Goal: Task Accomplishment & Management: Use online tool/utility

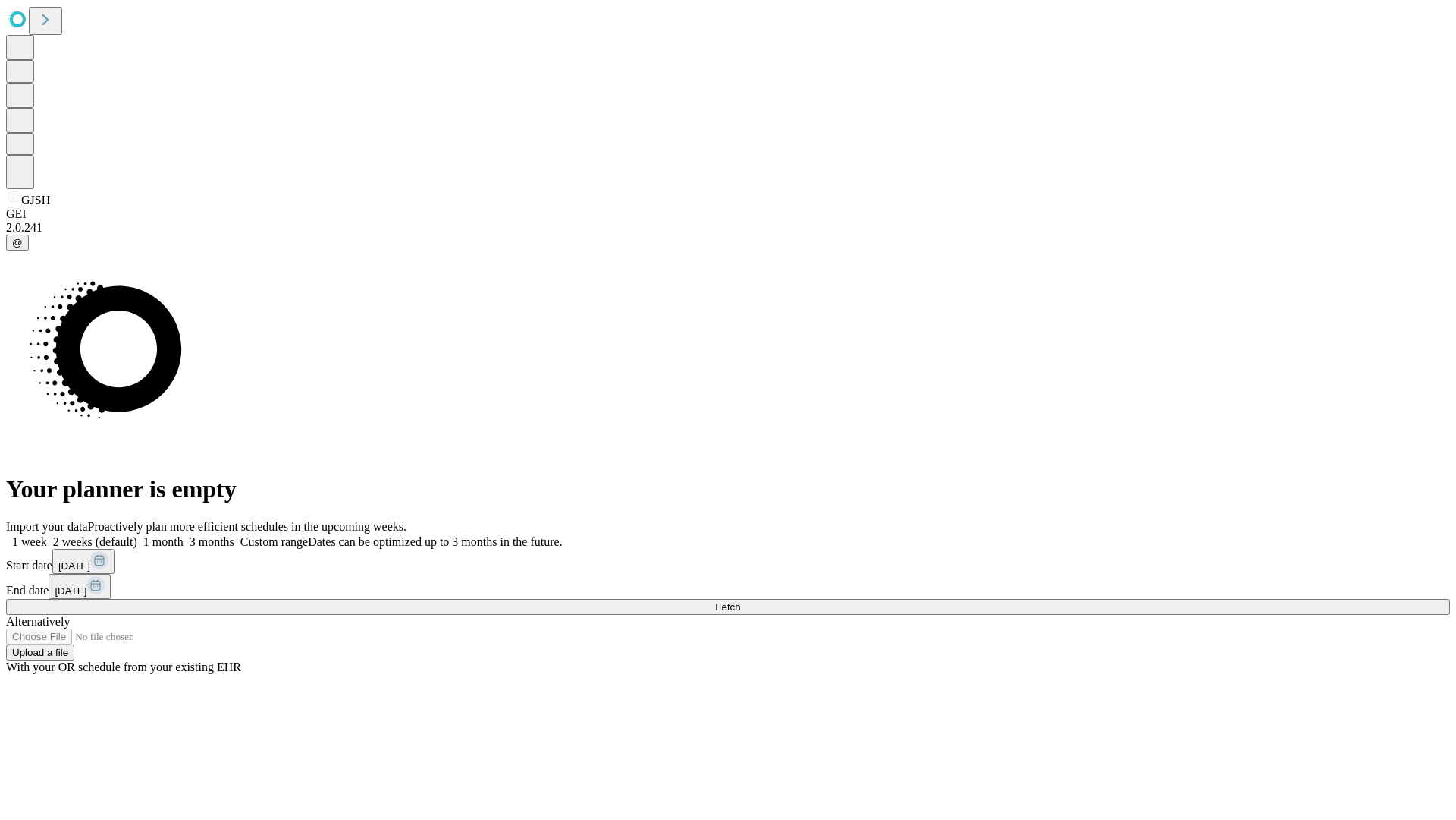
click at [740, 602] on span "Fetch" at bounding box center [728, 607] width 25 height 12
